Goal: Information Seeking & Learning: Learn about a topic

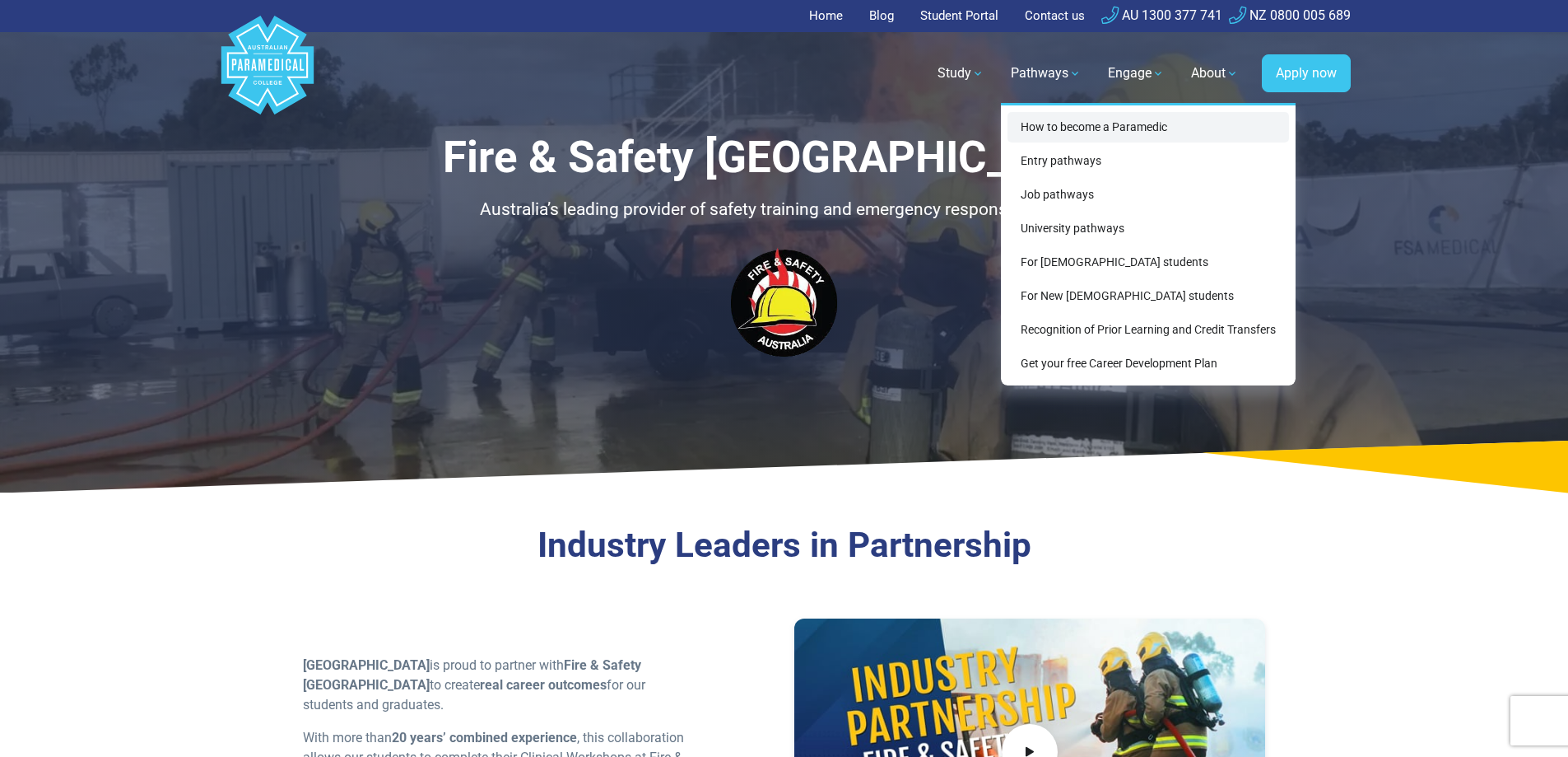
click at [1069, 128] on link "How to become a Paramedic" at bounding box center [1148, 126] width 282 height 30
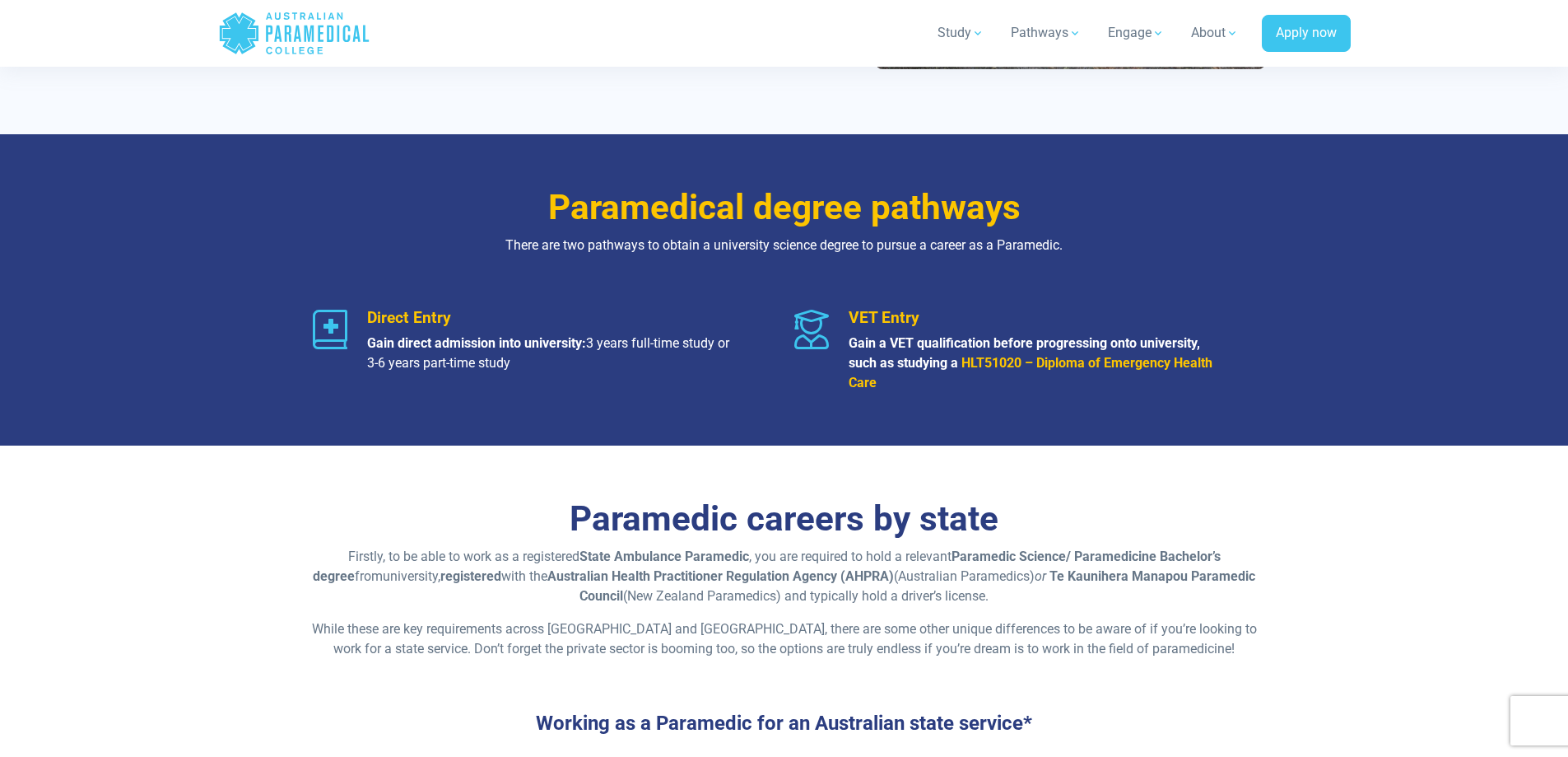
scroll to position [1893, 0]
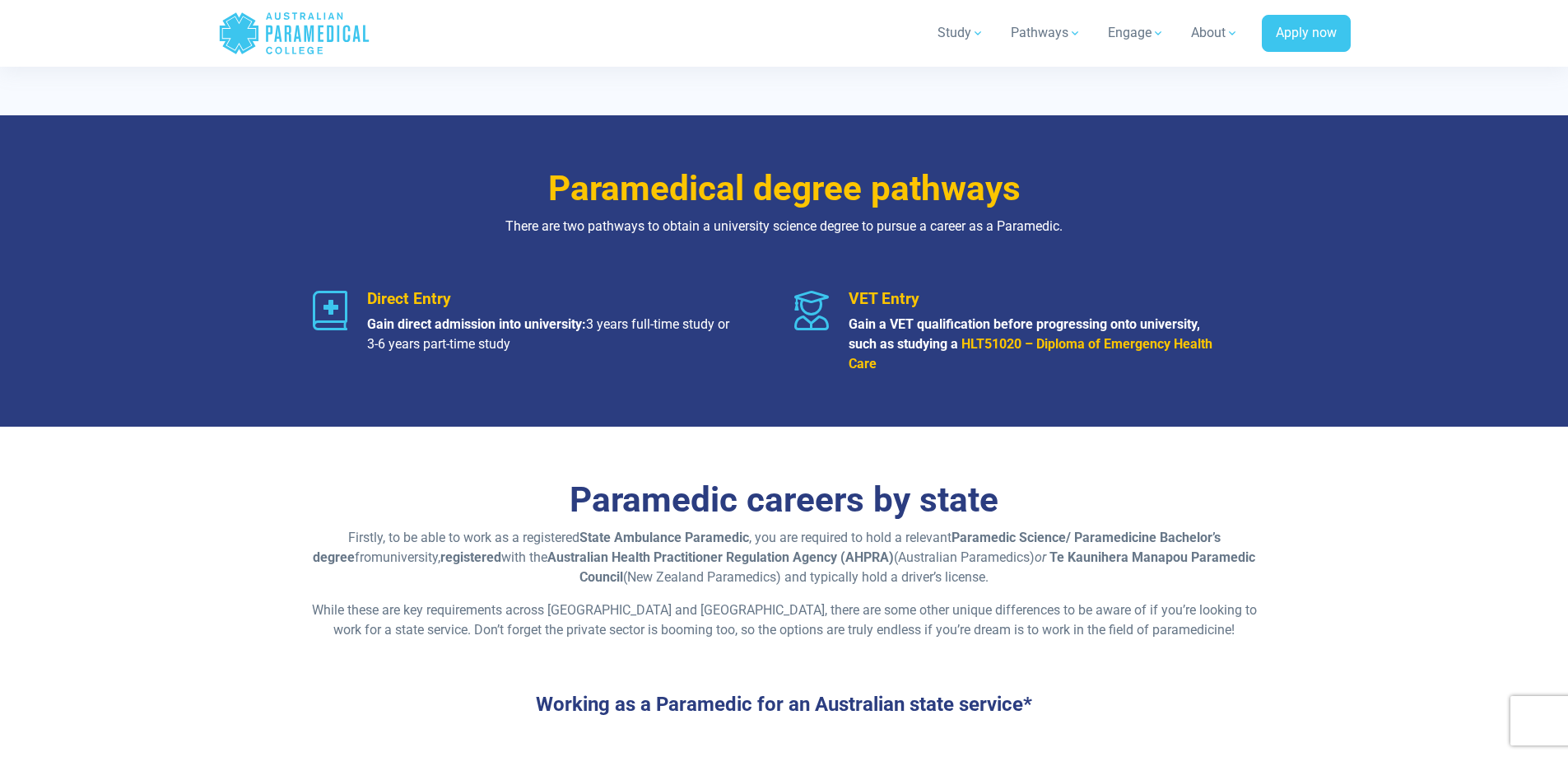
click at [1073, 345] on strong "HLT51020 – Diploma of Emergency Health Care" at bounding box center [1030, 354] width 363 height 35
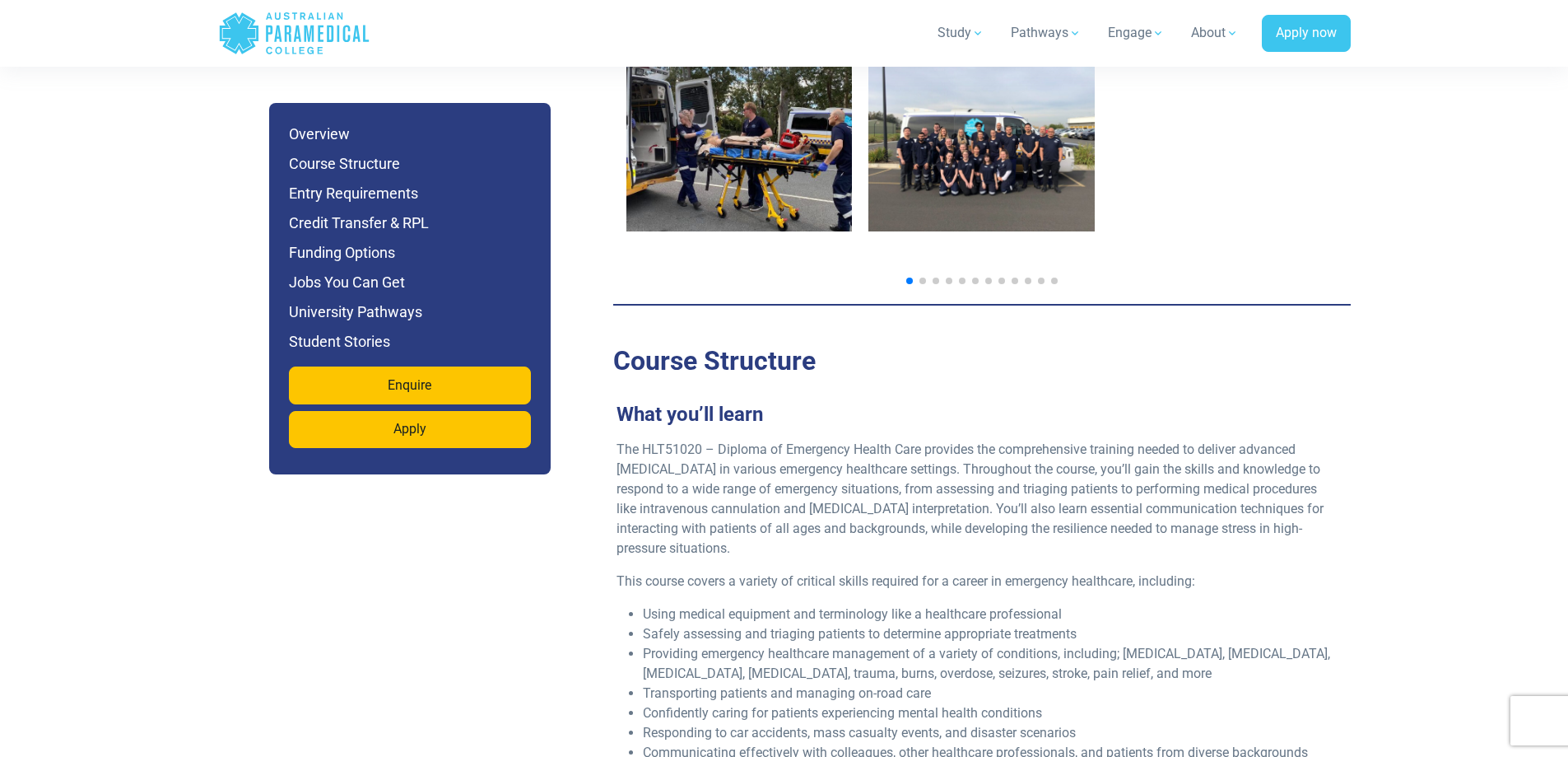
scroll to position [3375, 0]
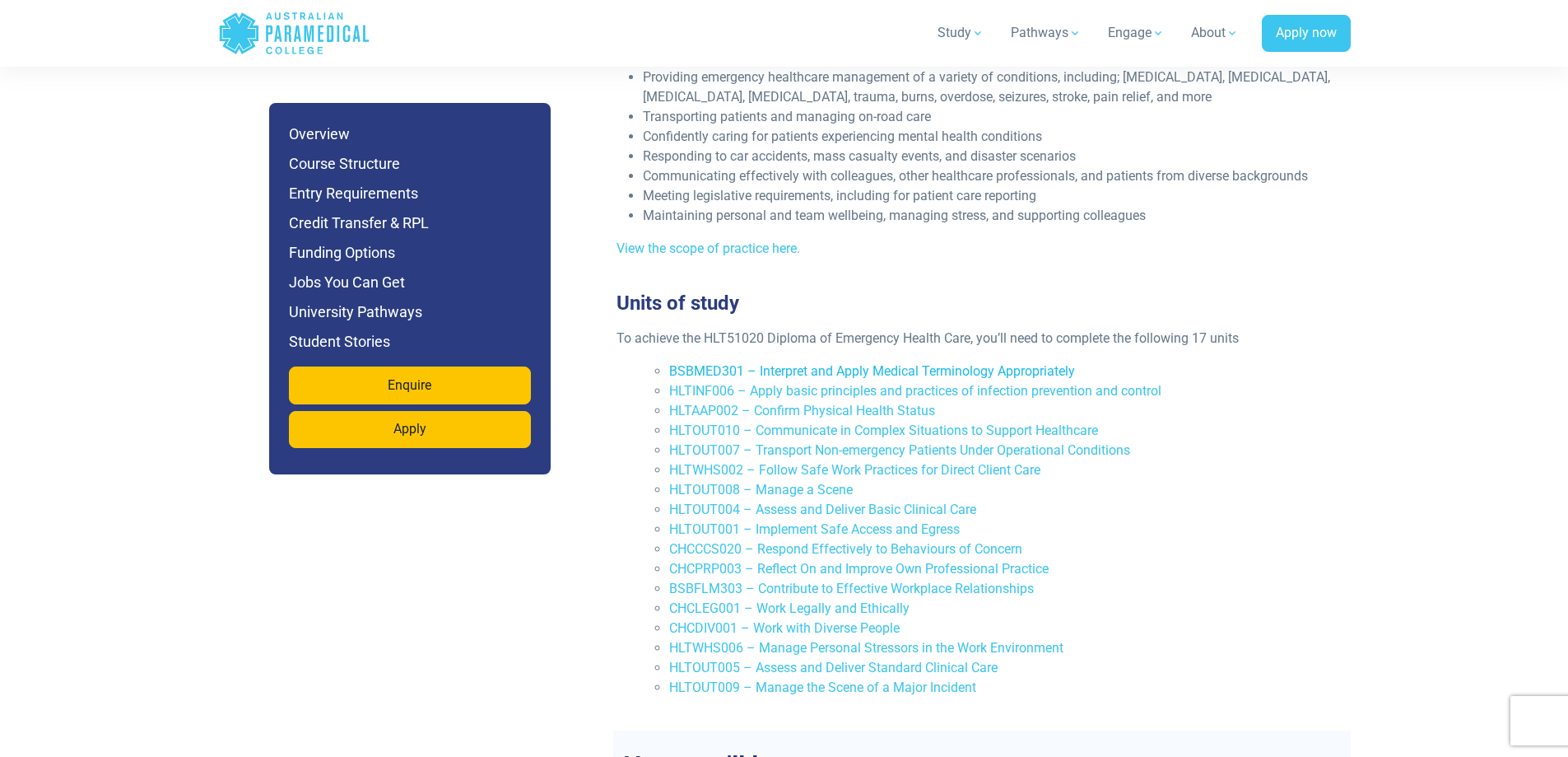
click at [882, 363] on link "BSBMED301 – Interpret and Apply Medical Terminology Appropriately" at bounding box center [872, 371] width 406 height 16
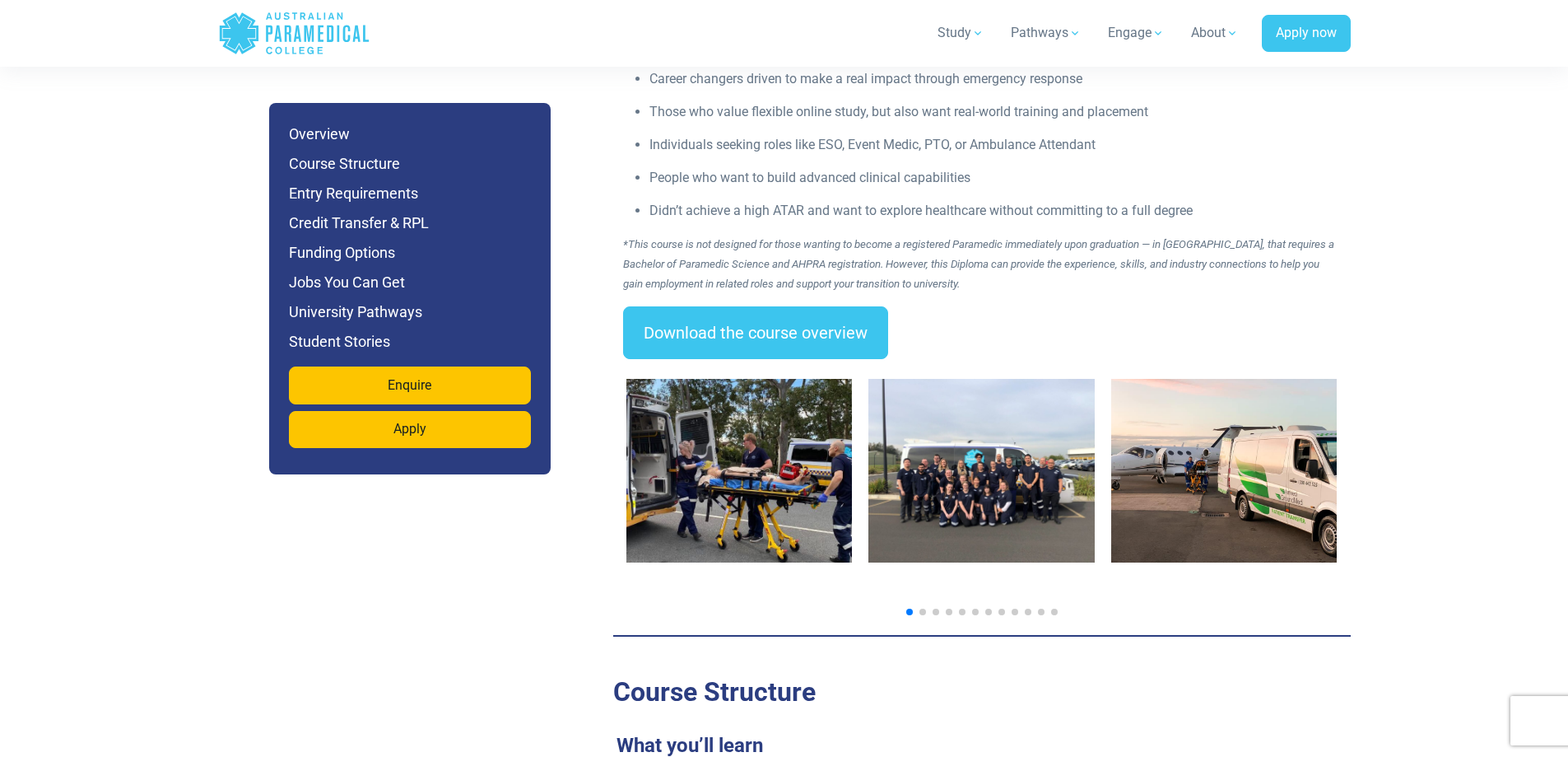
scroll to position [2469, 0]
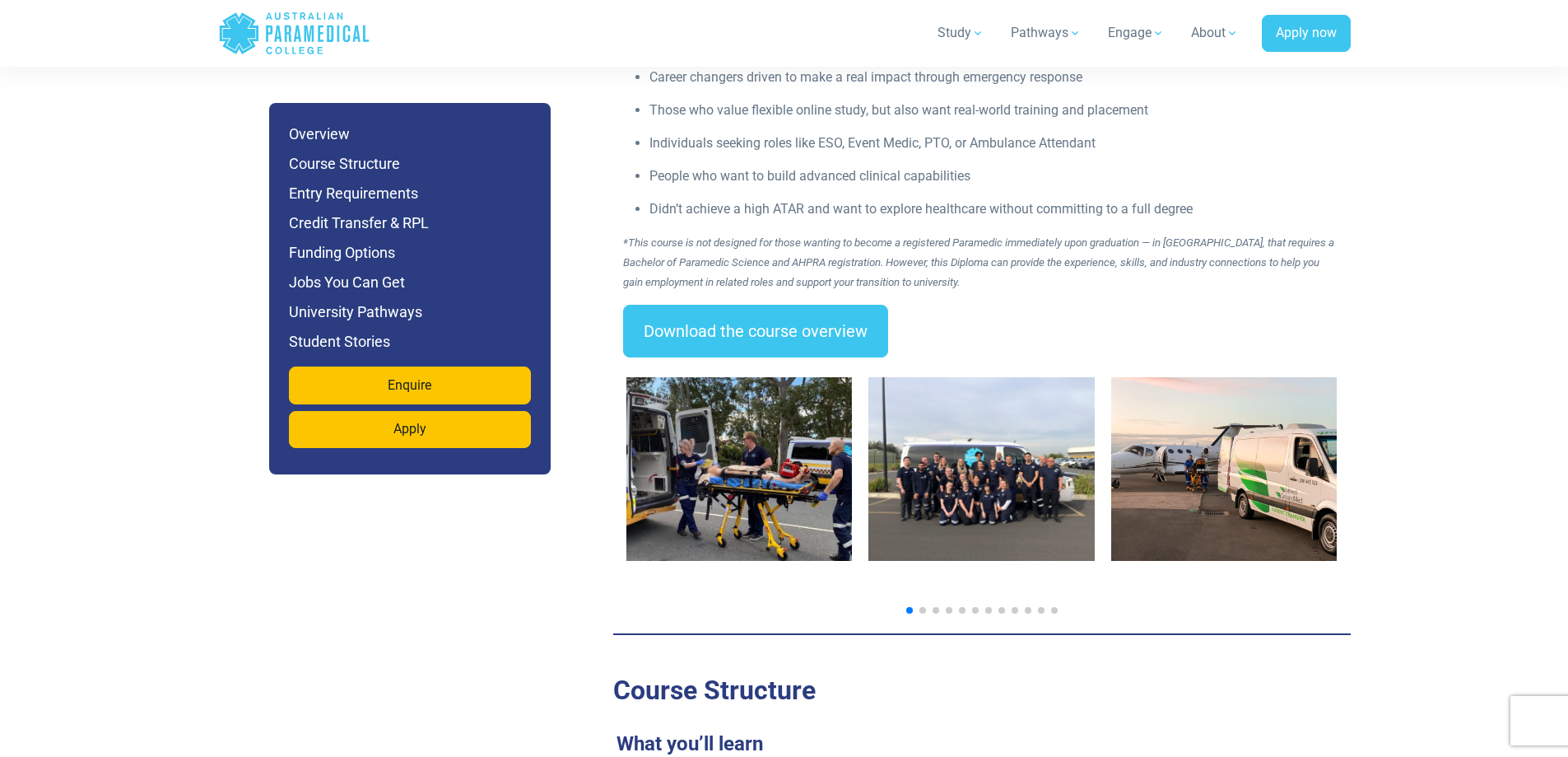
click at [741, 430] on img "1 / 14" at bounding box center [739, 468] width 226 height 184
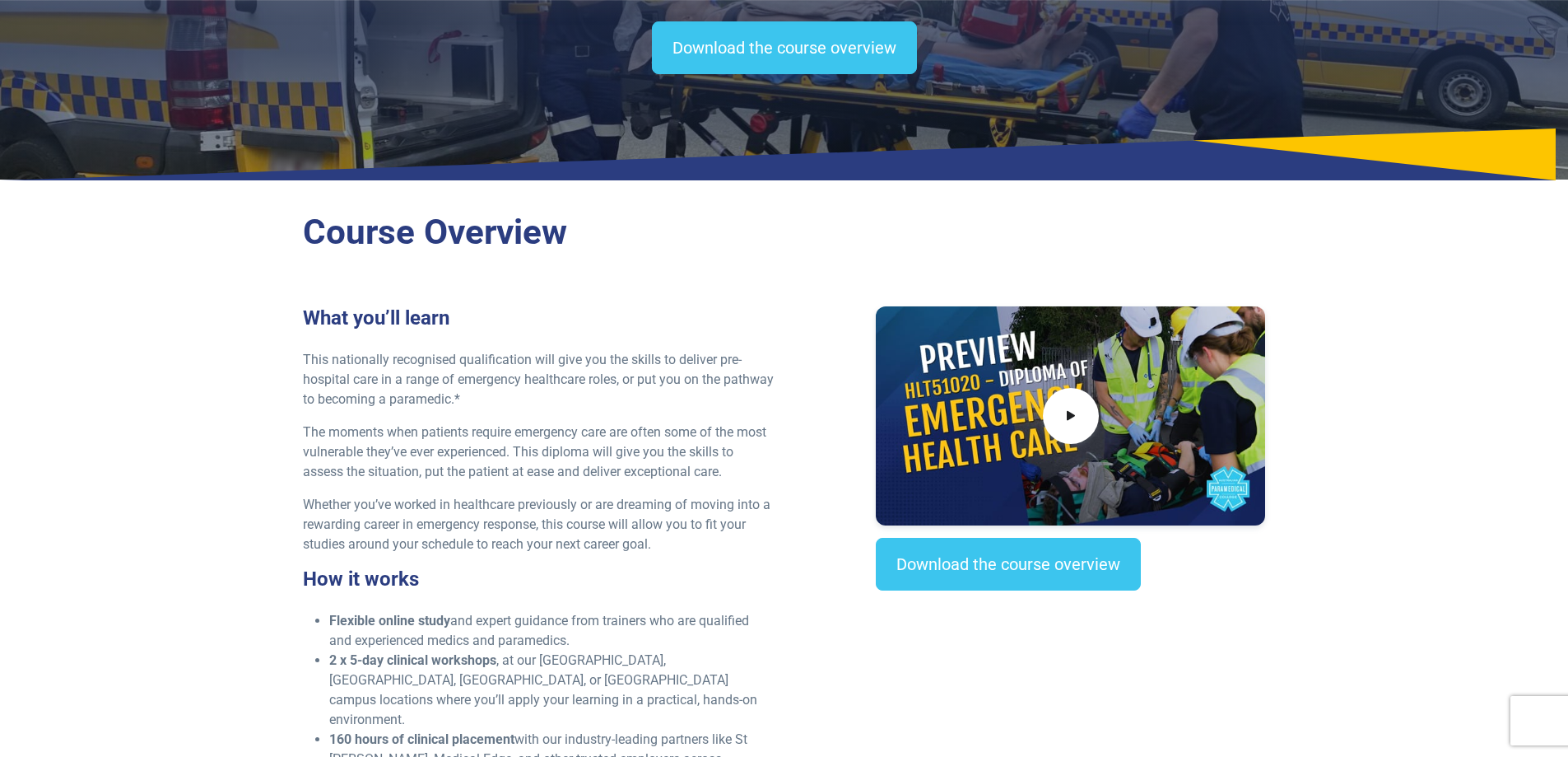
scroll to position [0, 0]
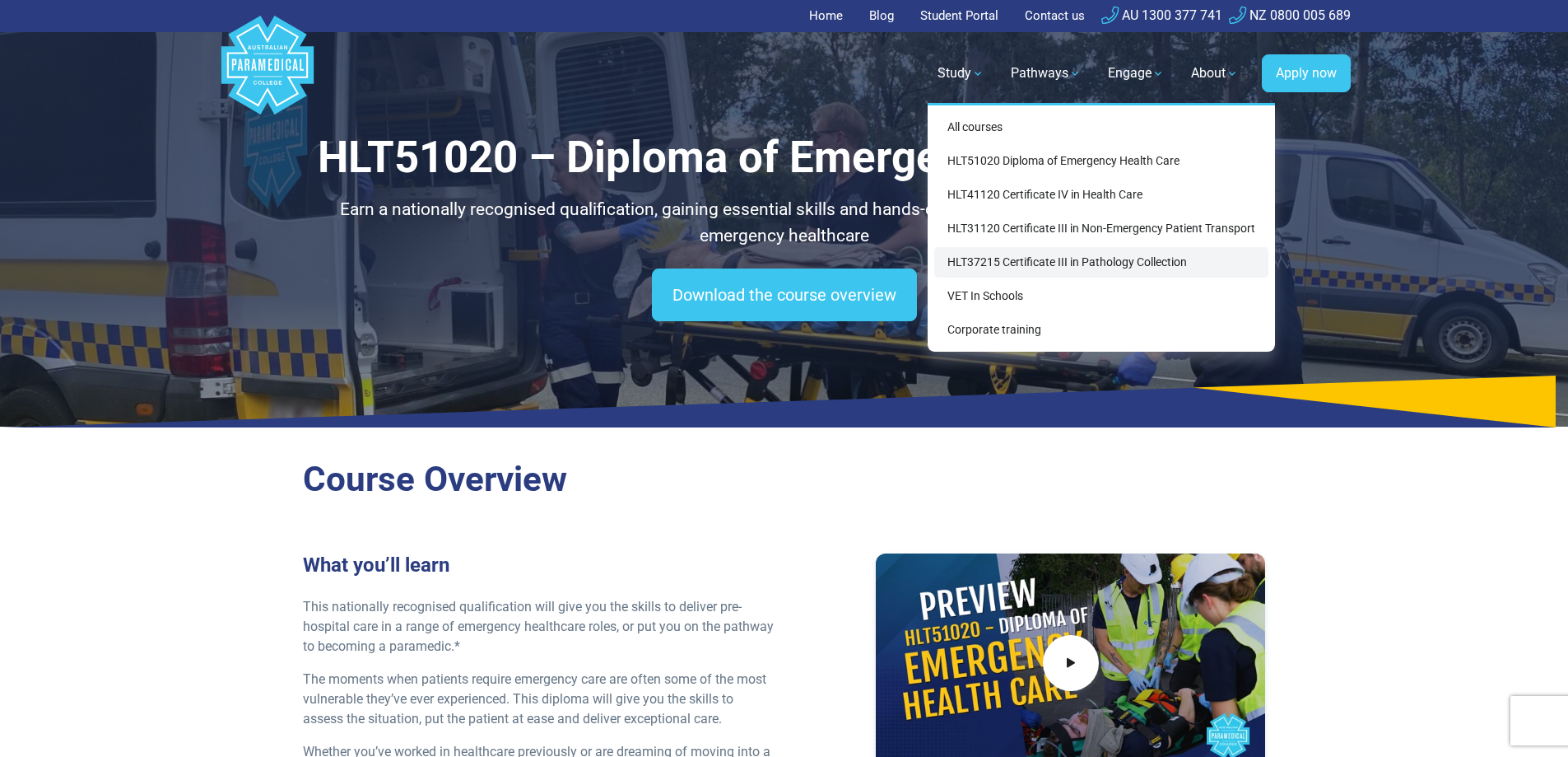
click at [1123, 263] on link "HLT37215 Certificate III in Pathology Collection" at bounding box center [1102, 261] width 334 height 30
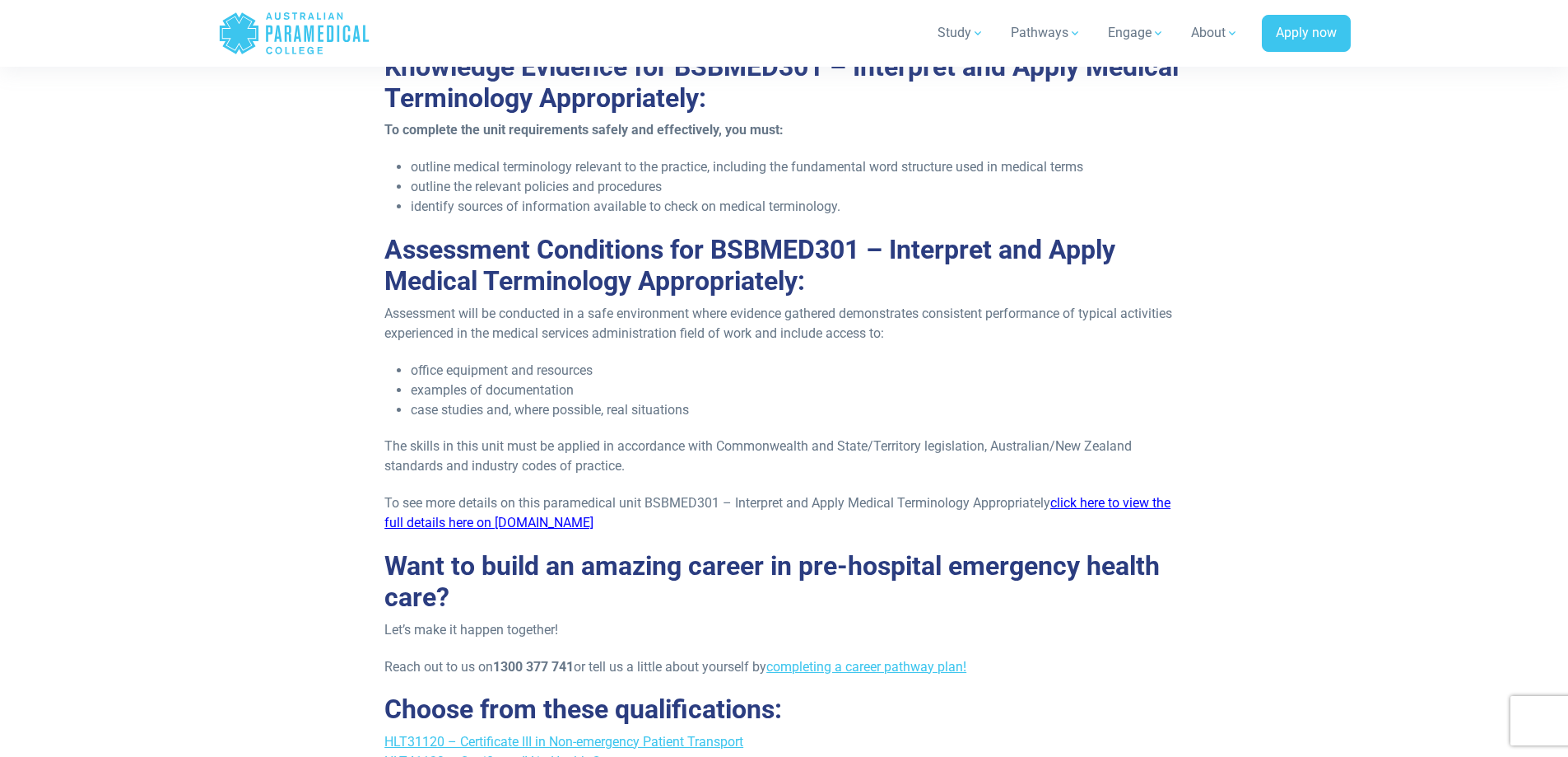
scroll to position [1976, 0]
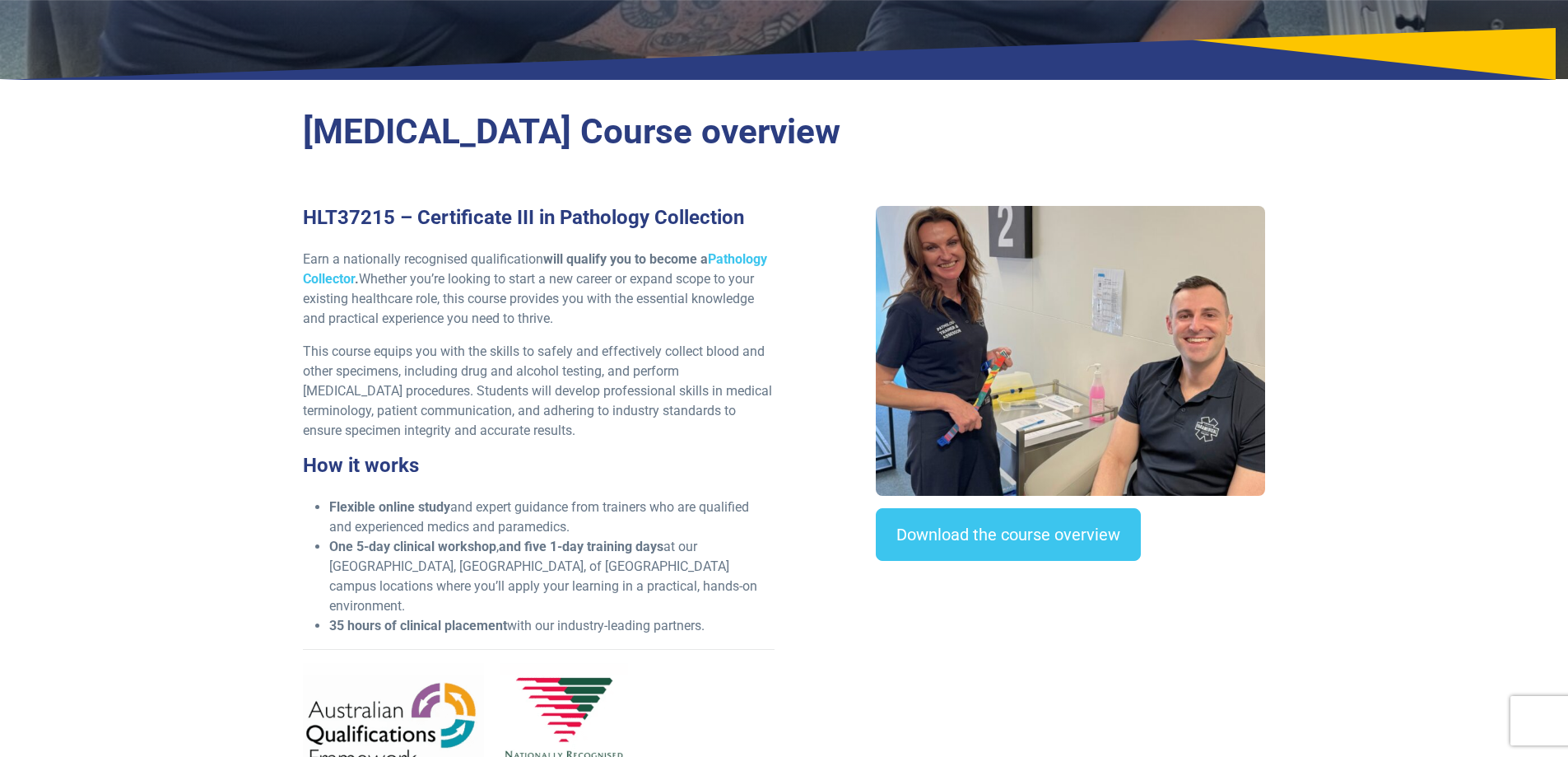
scroll to position [329, 0]
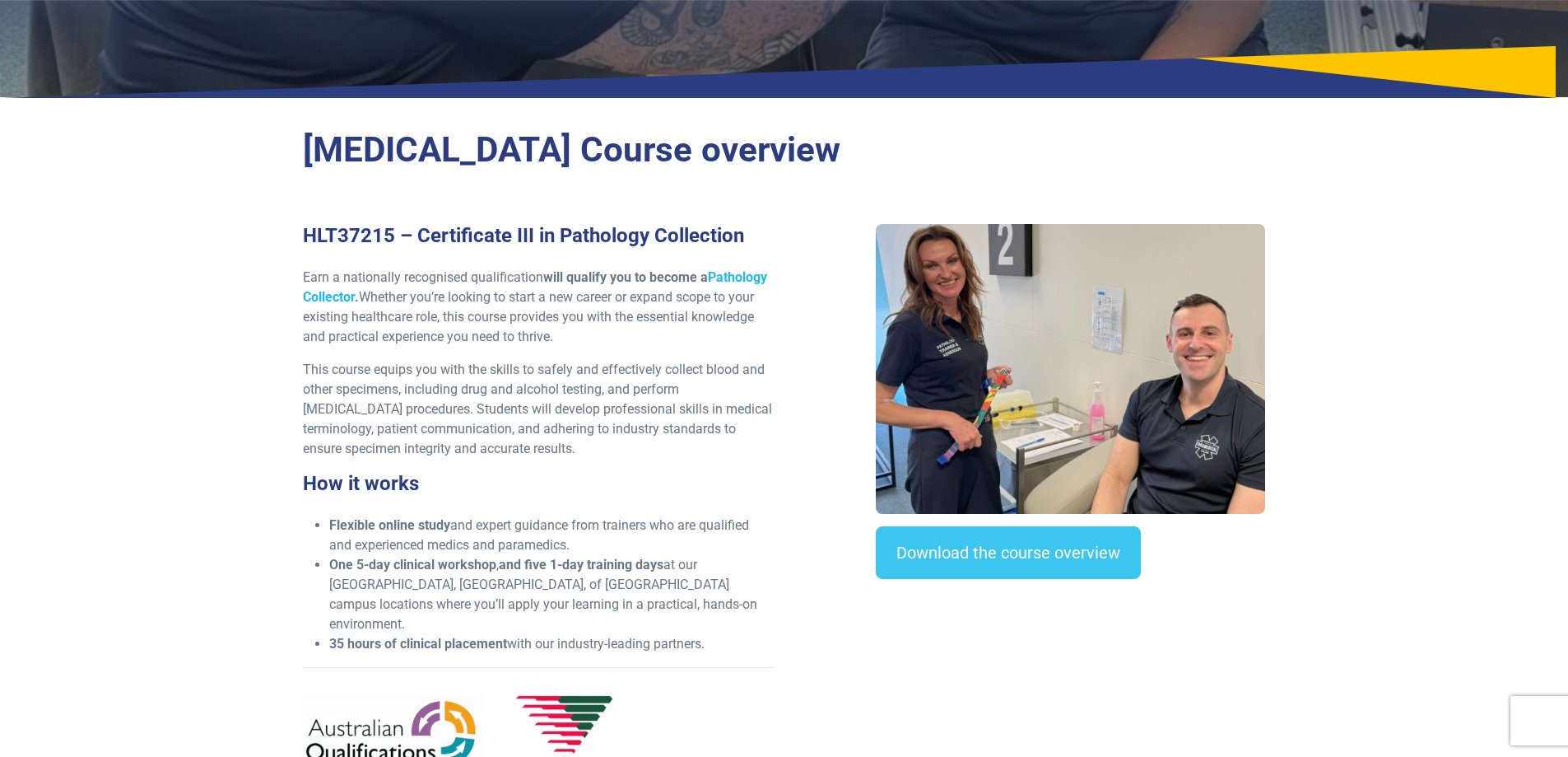
click at [767, 280] on link "Pathology Collector" at bounding box center [535, 287] width 464 height 35
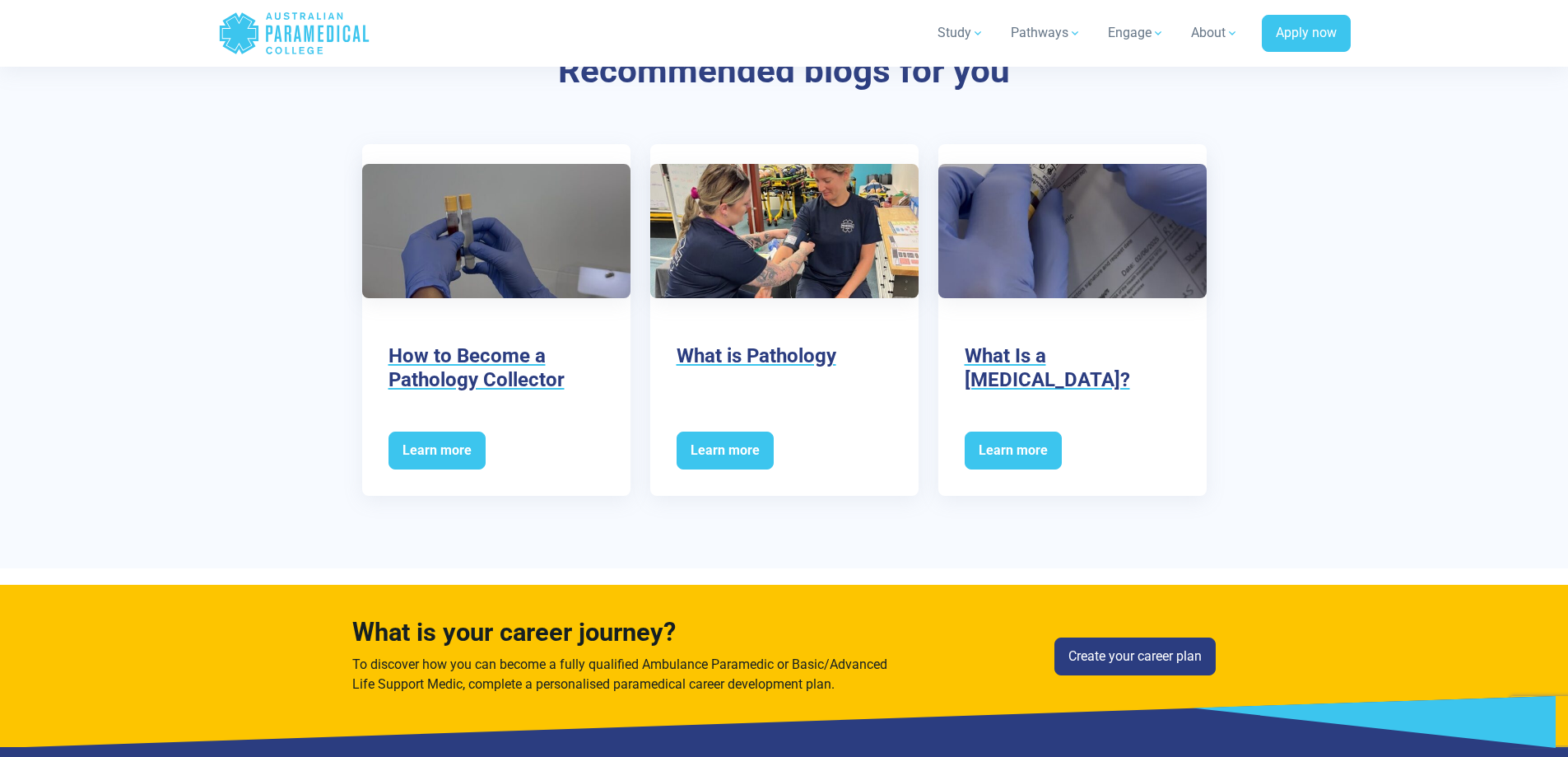
scroll to position [2717, 0]
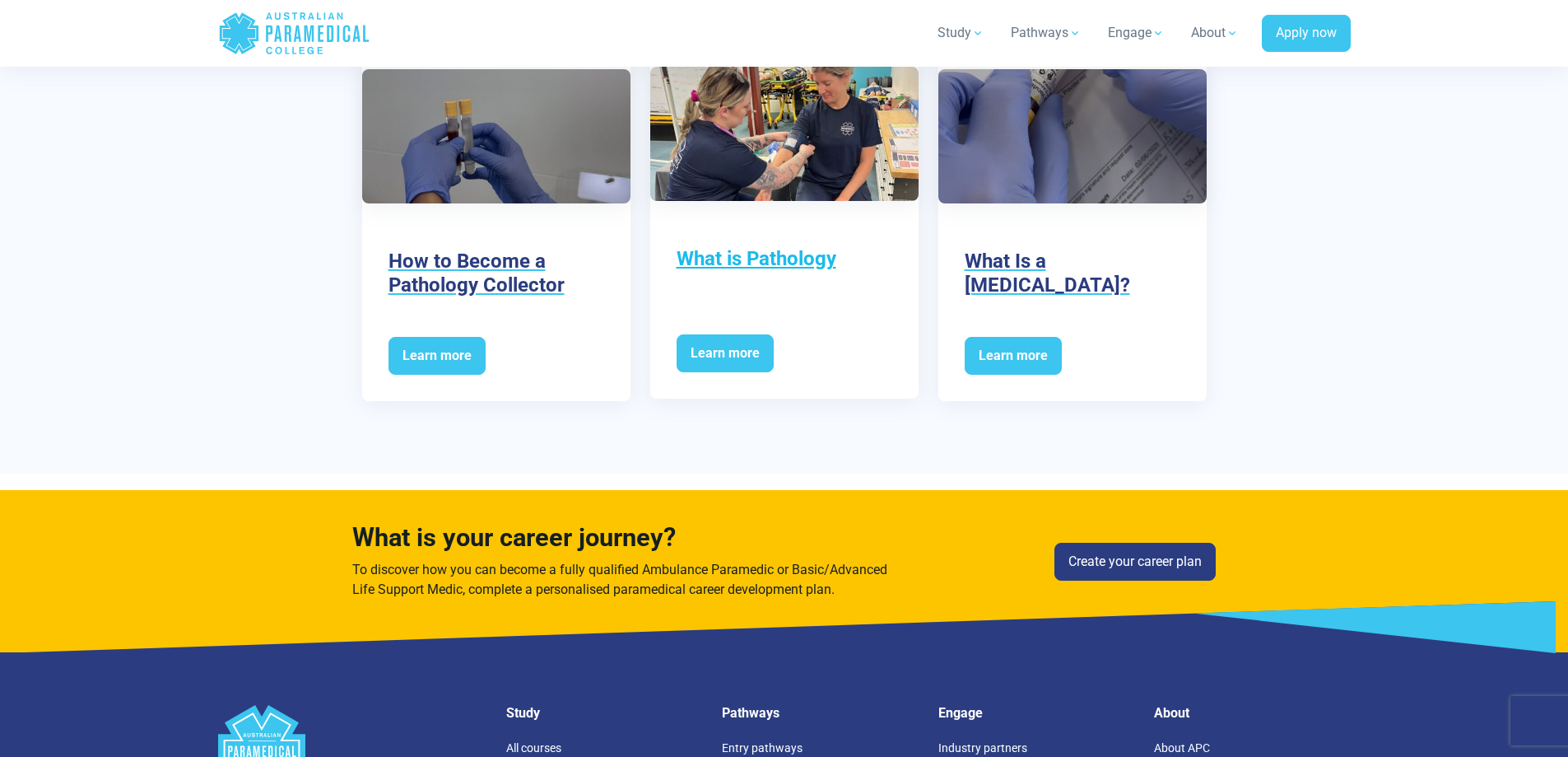
click at [800, 262] on h3 "What is Pathology" at bounding box center [784, 258] width 216 height 24
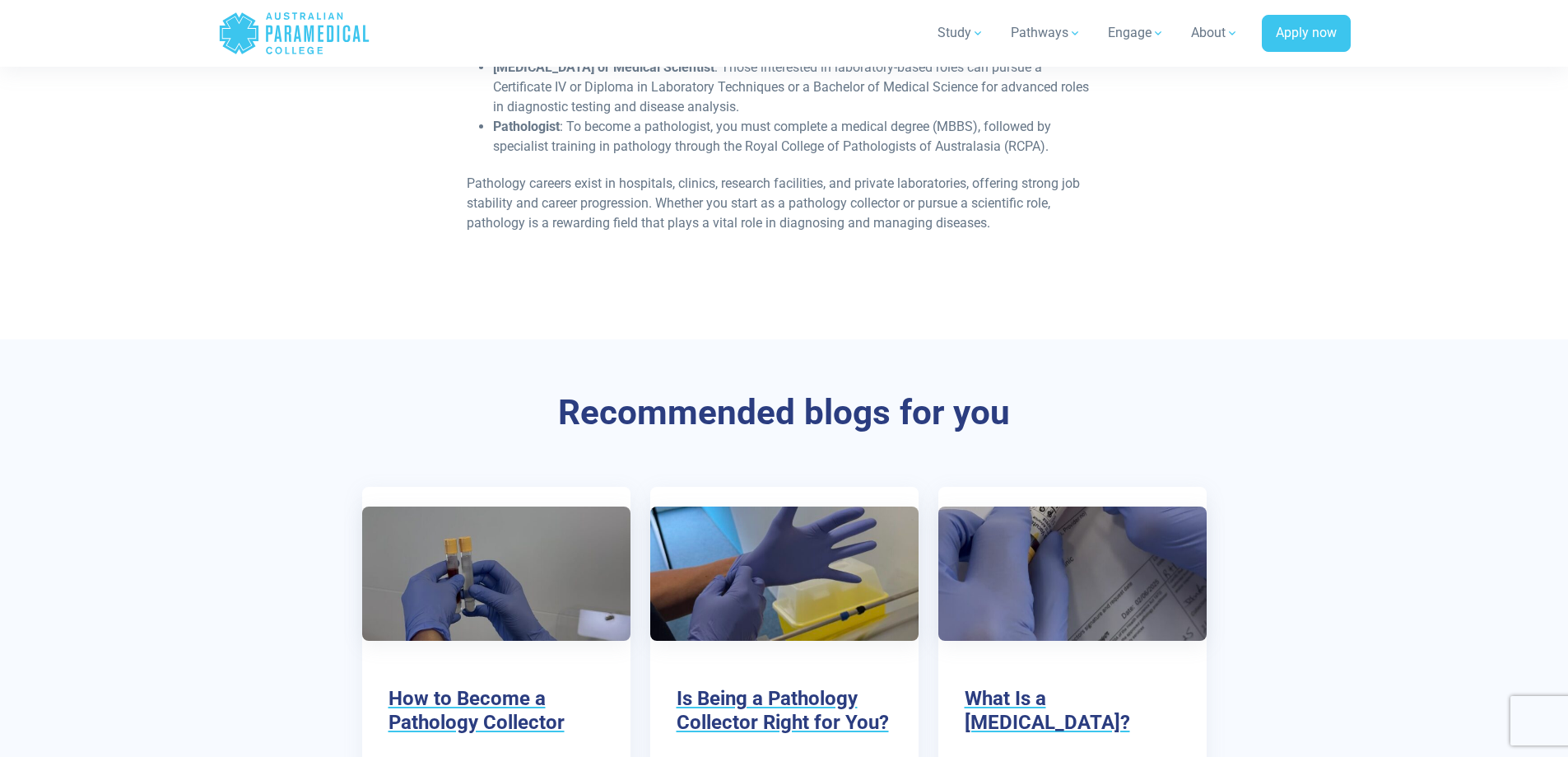
scroll to position [2222, 0]
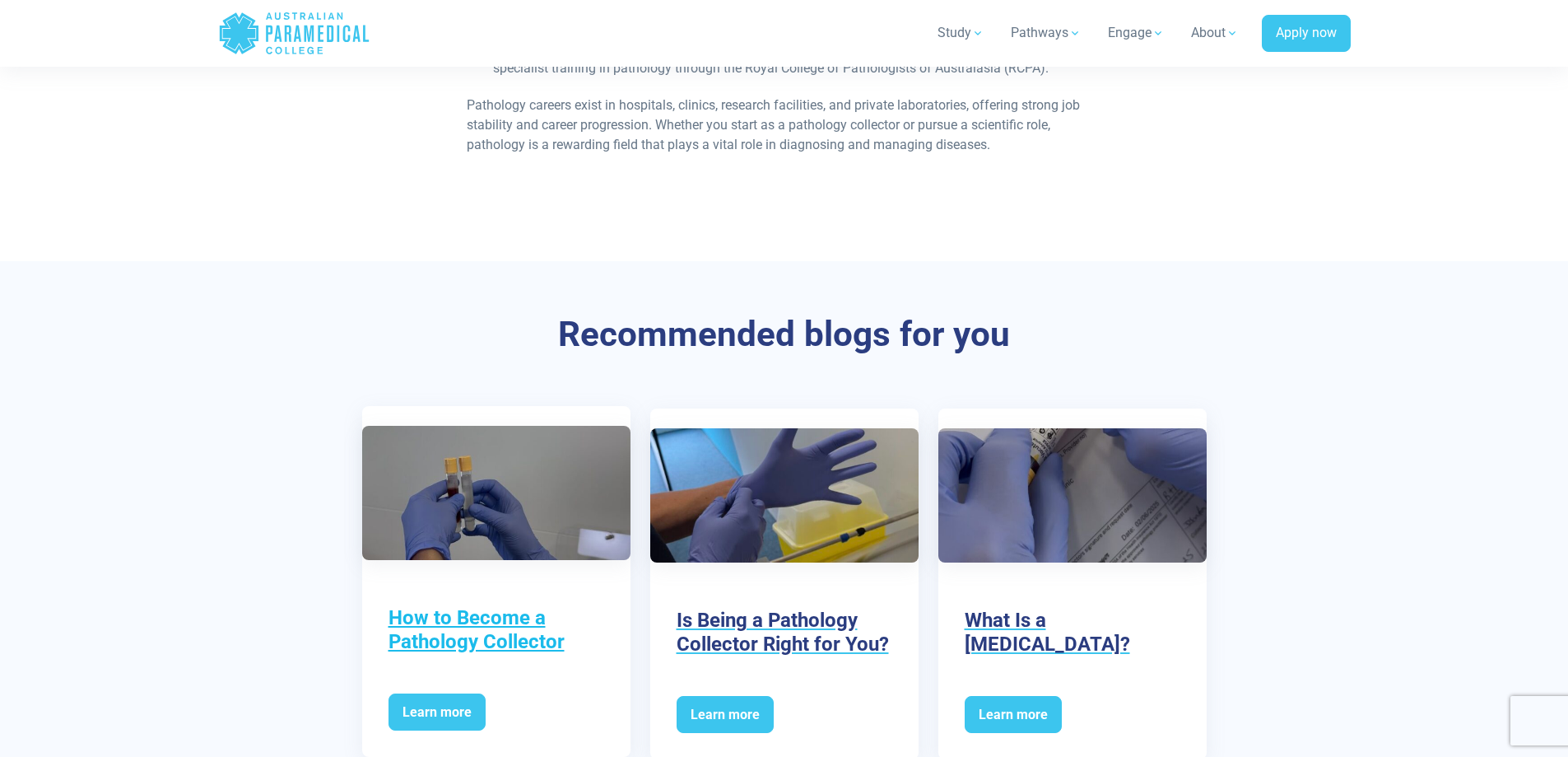
click at [438, 605] on h3 "How to Become a Pathology Collector" at bounding box center [496, 629] width 216 height 48
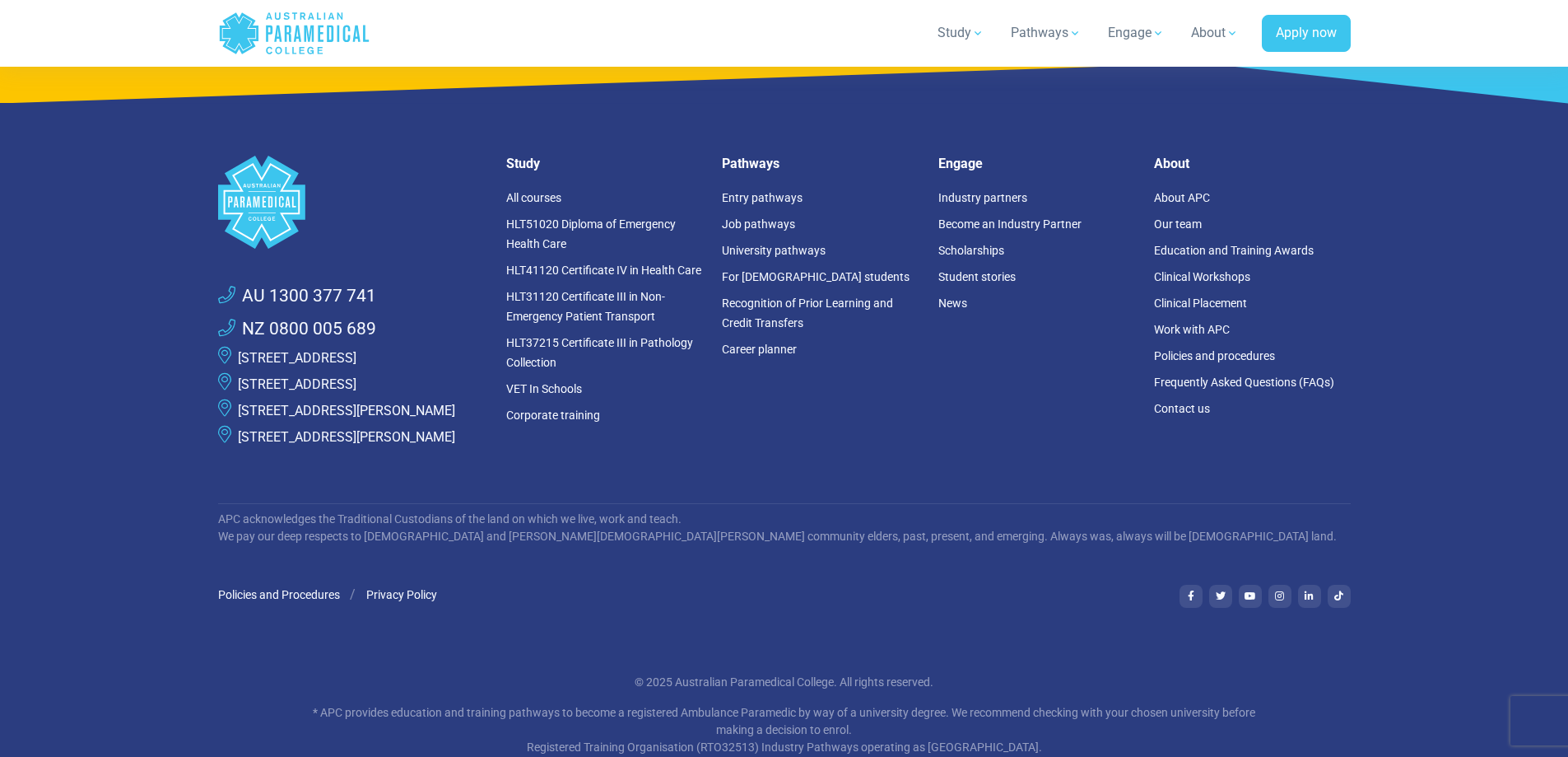
scroll to position [3951, 0]
